Goal: Information Seeking & Learning: Learn about a topic

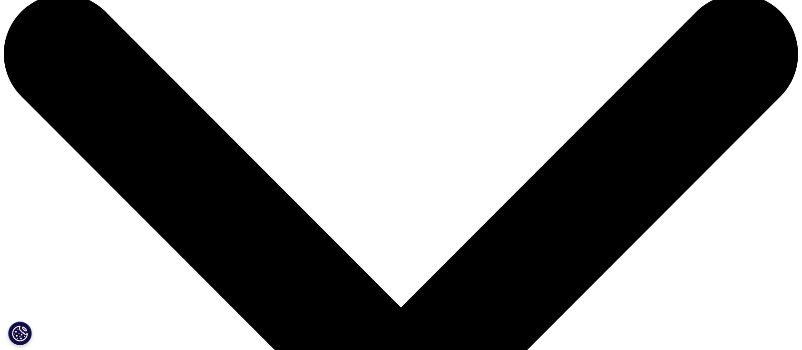
scroll to position [19, 0]
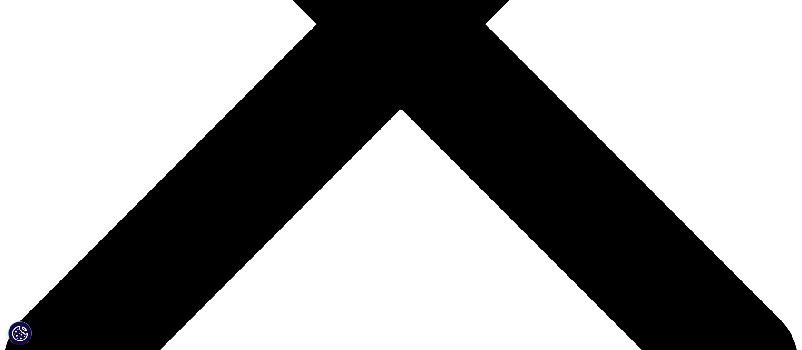
scroll to position [347, 0]
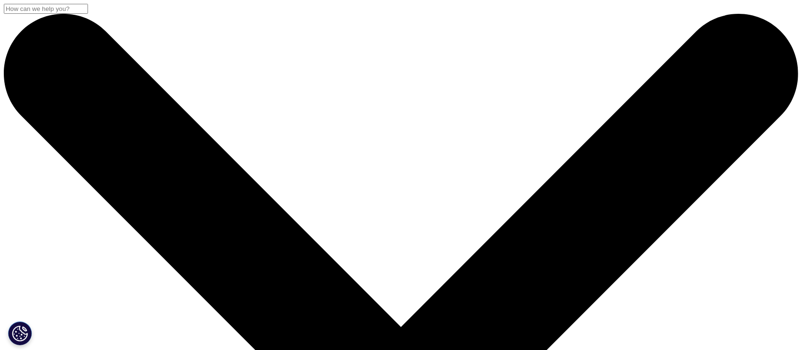
drag, startPoint x: 117, startPoint y: 116, endPoint x: 426, endPoint y: 145, distance: 310.7
copy div "ChannelDynamics® Global Reference 2025"
